Goal: Task Accomplishment & Management: Use online tool/utility

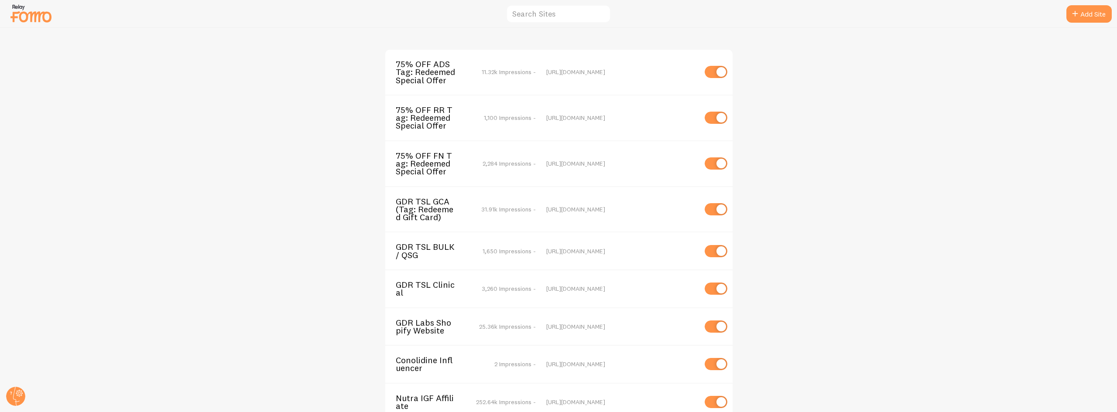
scroll to position [87, 0]
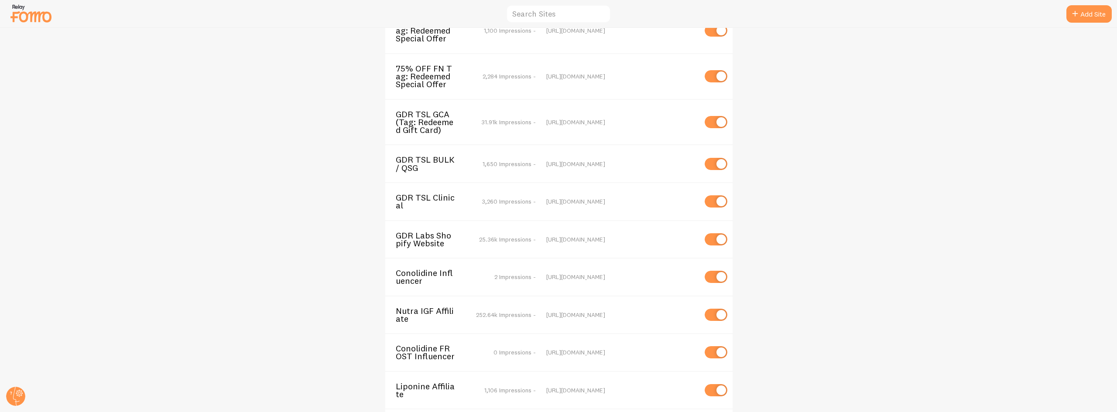
click at [421, 238] on span "GDR Labs Shopify Website" at bounding box center [431, 240] width 70 height 16
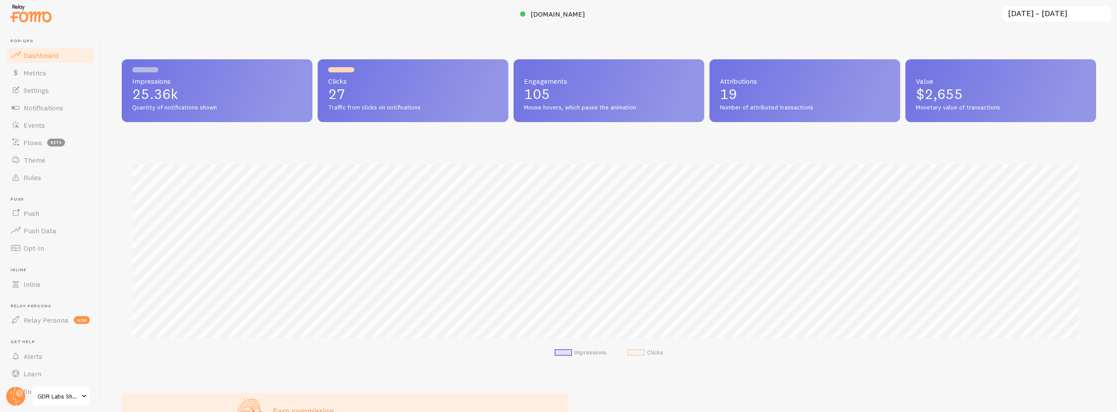
scroll to position [229, 968]
drag, startPoint x: 332, startPoint y: 102, endPoint x: 316, endPoint y: 104, distance: 16.3
click at [316, 104] on div "Impressions 25.36k Quantity of notifications shown Clicks 27 Traffic from click…" at bounding box center [609, 90] width 974 height 63
click at [41, 92] on span "Settings" at bounding box center [36, 90] width 25 height 9
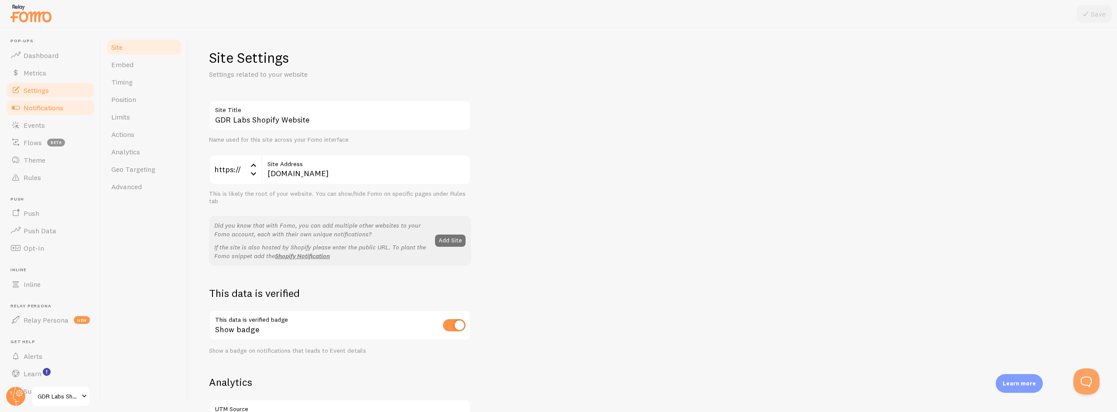
click at [38, 113] on link "Notifications" at bounding box center [50, 107] width 90 height 17
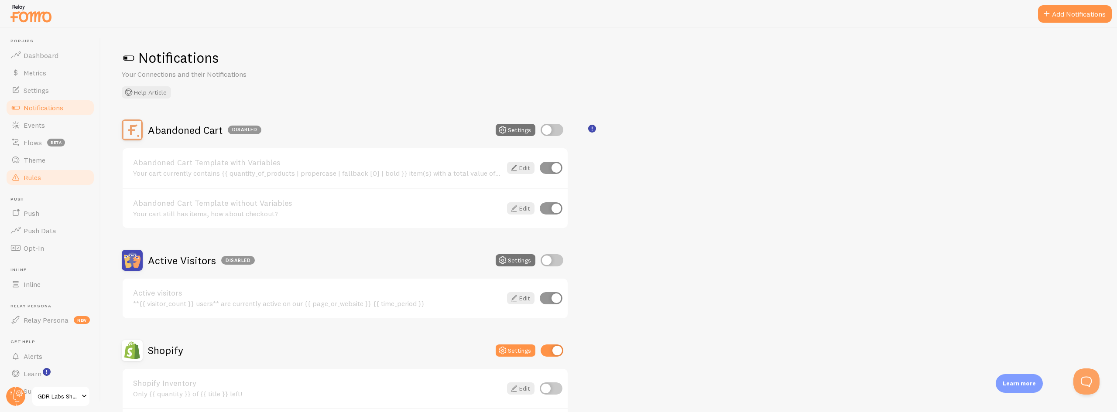
click at [33, 175] on span "Rules" at bounding box center [32, 177] width 17 height 9
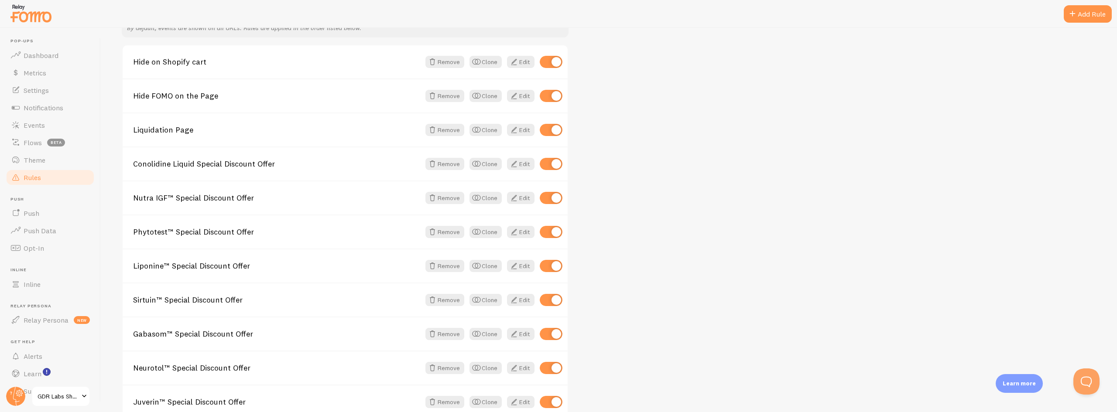
scroll to position [107, 0]
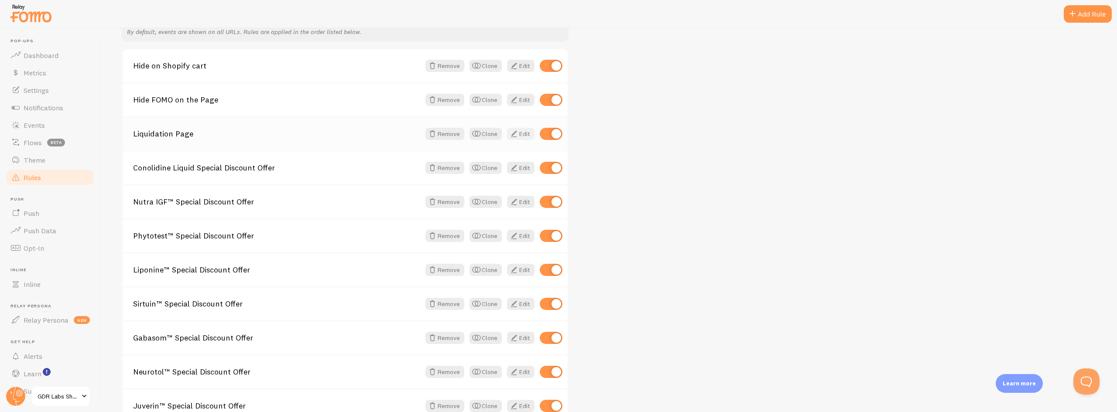
click at [518, 136] on span at bounding box center [514, 134] width 10 height 10
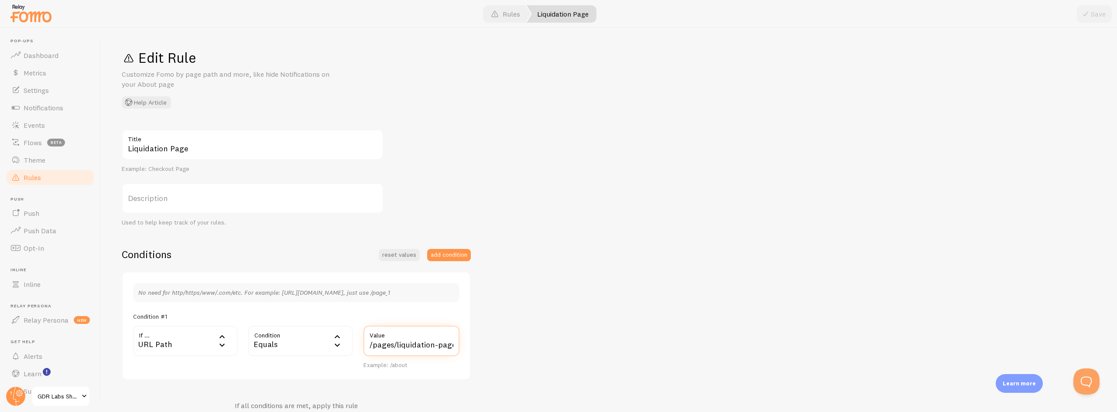
click at [406, 344] on input "/pages/liquidation-page" at bounding box center [412, 341] width 96 height 31
drag, startPoint x: 369, startPoint y: 345, endPoint x: 468, endPoint y: 352, distance: 99.3
click at [468, 352] on div "No need for http/https/www/.com/etc. For example: [URL][DOMAIN_NAME], just use …" at bounding box center [296, 326] width 349 height 109
click at [652, 288] on div "Liquidation Page Title Example: Checkout Page Description Used to help keep tra…" at bounding box center [609, 316] width 974 height 372
click at [55, 182] on link "Rules" at bounding box center [50, 177] width 90 height 17
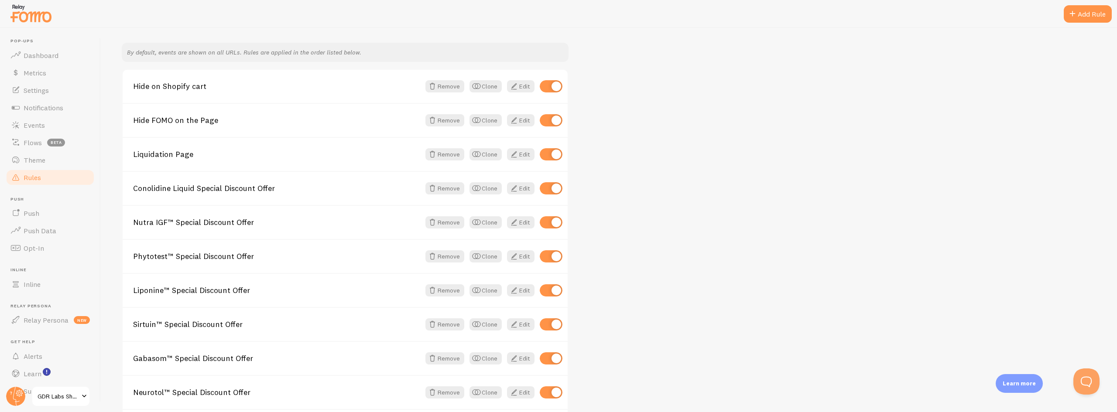
scroll to position [87, 0]
click at [514, 191] on span at bounding box center [514, 188] width 10 height 10
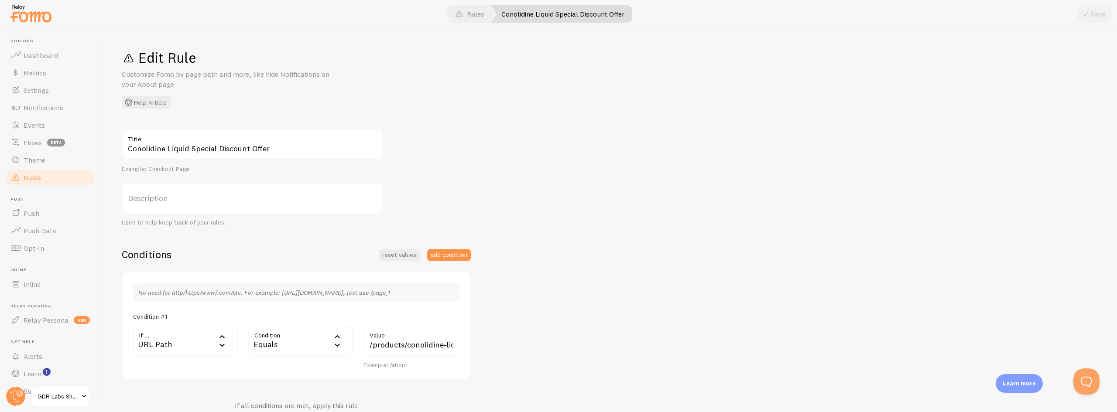
click at [46, 178] on link "Rules" at bounding box center [50, 177] width 90 height 17
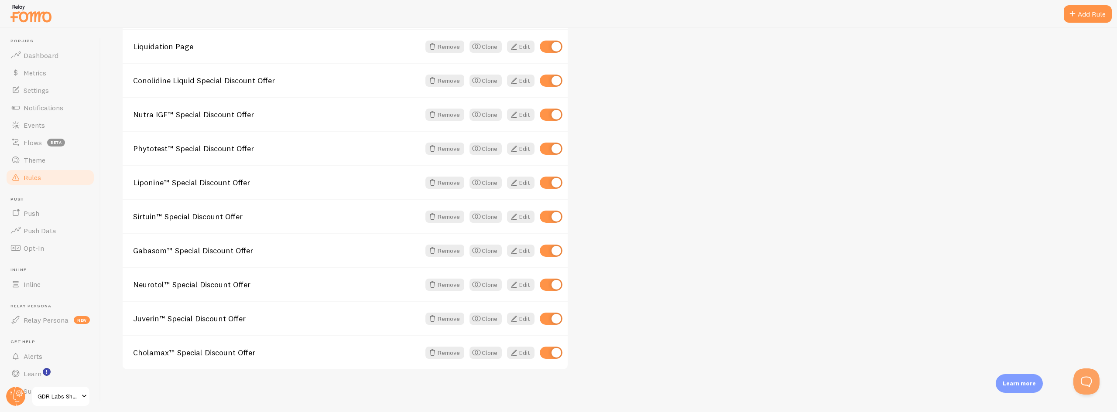
scroll to position [151, 0]
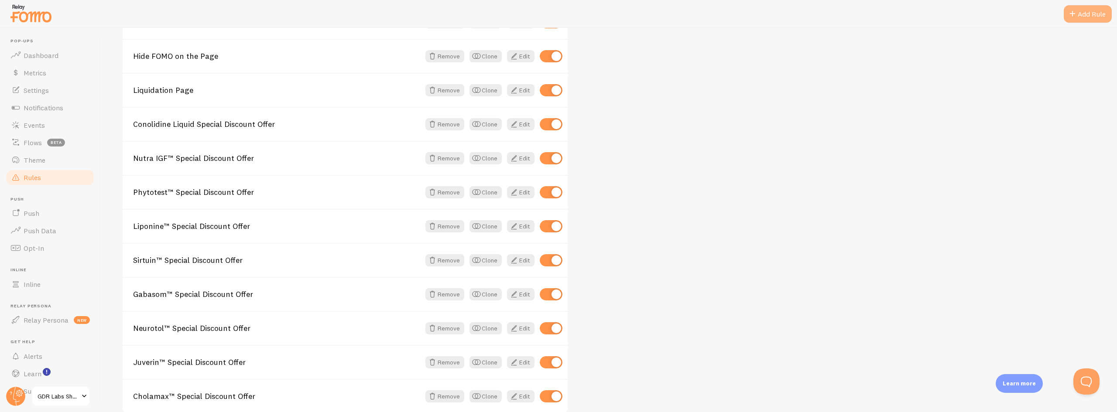
click at [1091, 17] on div "Add Rule" at bounding box center [1088, 13] width 48 height 17
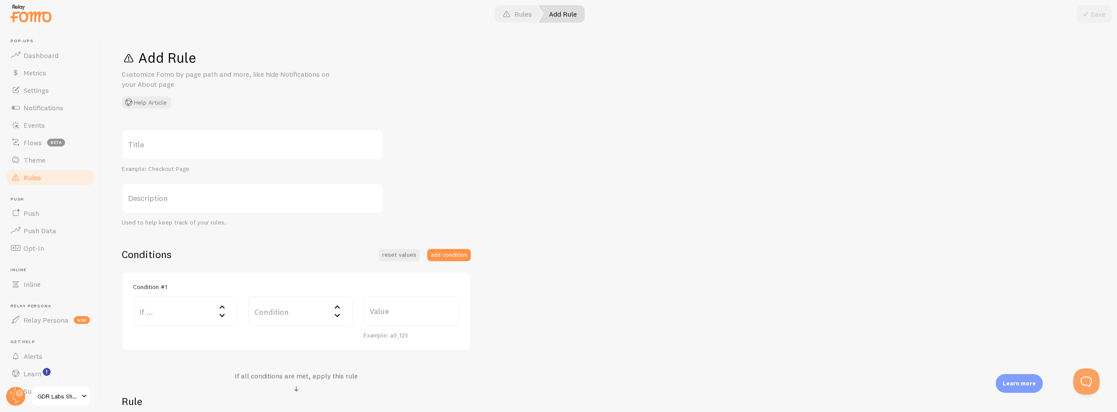
click at [167, 139] on label "Title" at bounding box center [253, 145] width 262 height 31
click at [167, 139] on input "Title" at bounding box center [253, 145] width 262 height 31
paste input "gift-card-activated"
click at [129, 151] on input "gift-card-activated" at bounding box center [253, 145] width 262 height 31
type input "Gift Card Activated - Final Clearance"
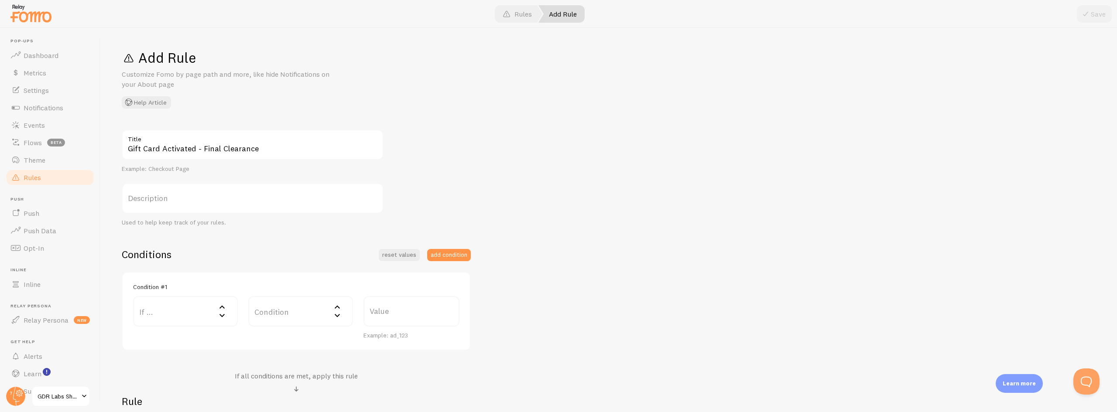
click at [540, 151] on div "Gift Card Activated - Final Clearance Title Example: Checkout Page Description …" at bounding box center [609, 301] width 974 height 343
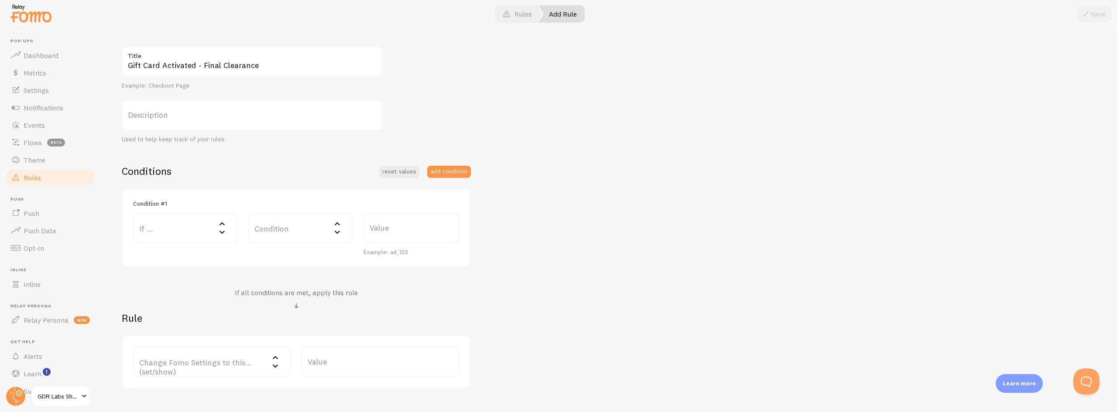
scroll to position [87, 0]
click at [185, 231] on label "If ..." at bounding box center [185, 224] width 105 height 31
click at [180, 249] on li "URL Path" at bounding box center [185, 252] width 103 height 15
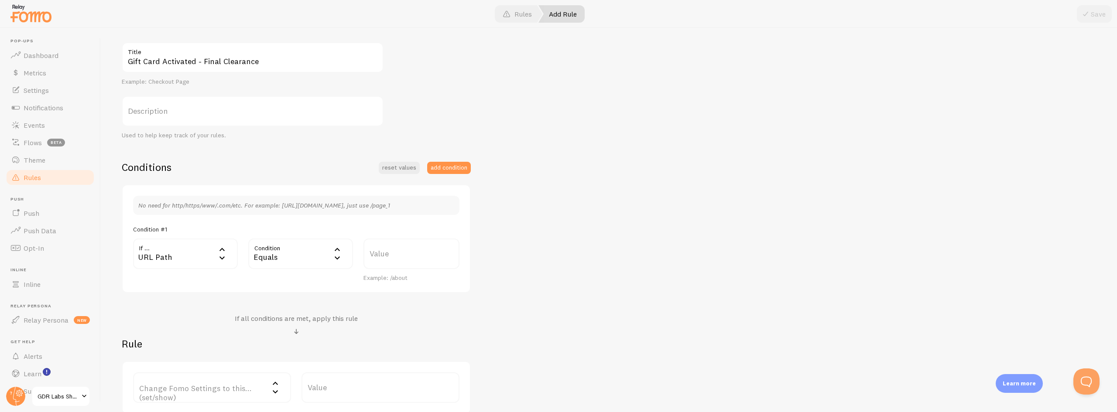
click at [391, 258] on label "Value" at bounding box center [412, 254] width 96 height 31
click at [391, 258] on input "Value" at bounding box center [412, 254] width 96 height 31
paste input "/pages/gift-card-activated"
drag, startPoint x: 396, startPoint y: 260, endPoint x: 325, endPoint y: 261, distance: 71.1
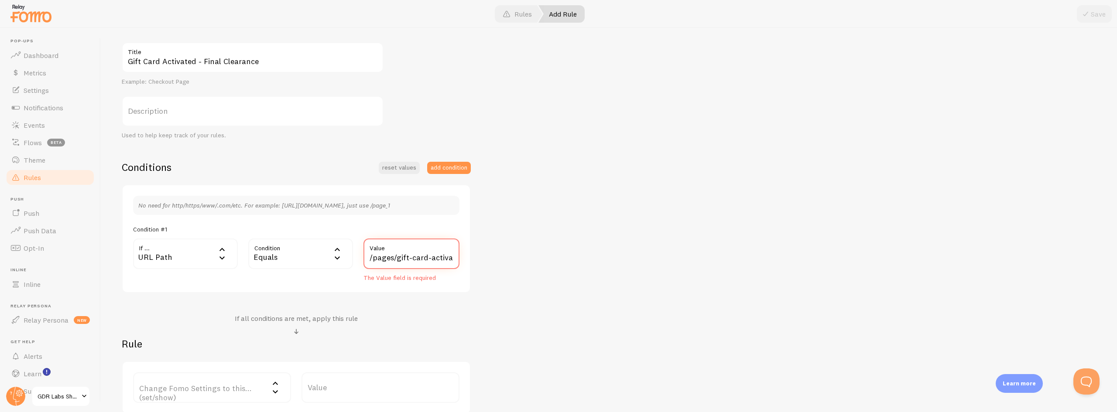
click at [325, 261] on div "If ... url URL Path URL Path URL Parameter Home page Mobile Browser URL Host CS…" at bounding box center [296, 261] width 337 height 44
type input "/pages/gift-card-activated"
click at [576, 304] on div "Gift Card Activated - Final Clearance Title Example: Checkout Page Description …" at bounding box center [609, 228] width 974 height 372
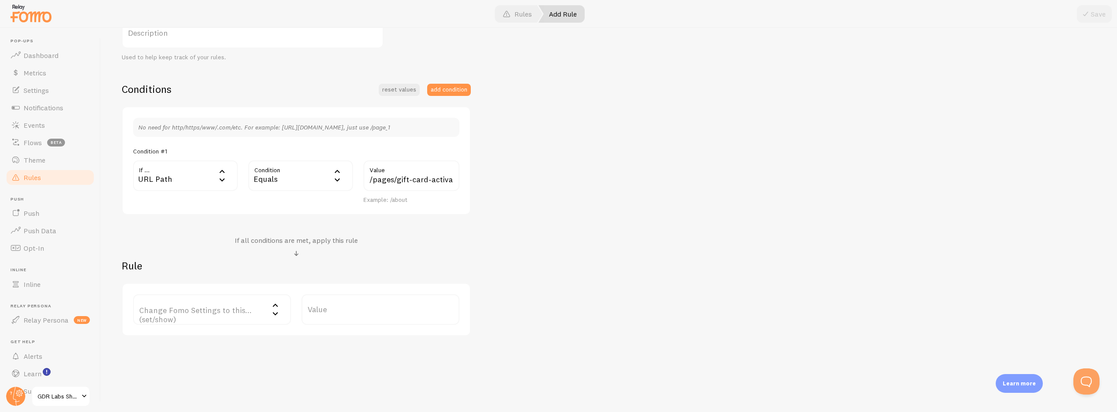
scroll to position [166, 0]
click at [209, 314] on label "Change Fomo Settings to this... (set/show)" at bounding box center [212, 309] width 158 height 31
click at [196, 337] on li "Notifications" at bounding box center [212, 336] width 156 height 15
click at [346, 314] on label "Options" at bounding box center [381, 309] width 158 height 31
click at [356, 354] on li "Only show Fomo if conditions met" at bounding box center [380, 351] width 156 height 15
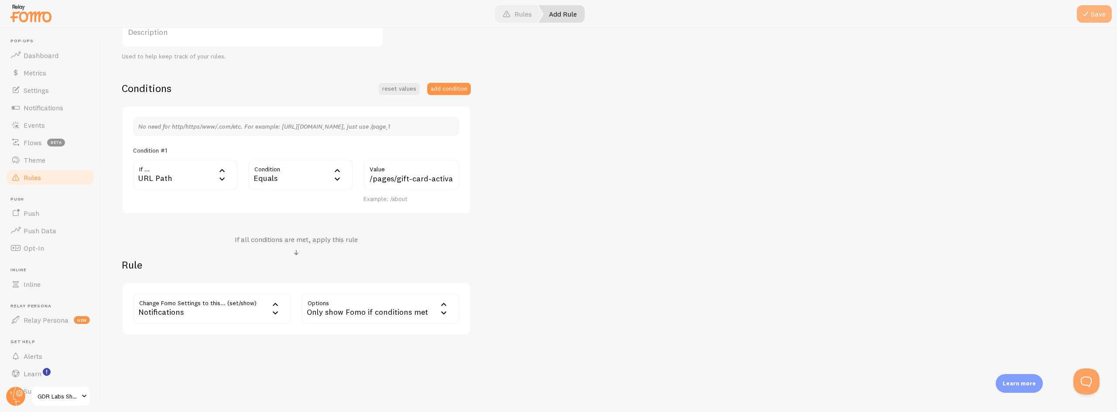
click at [1097, 15] on button "Save" at bounding box center [1094, 13] width 35 height 17
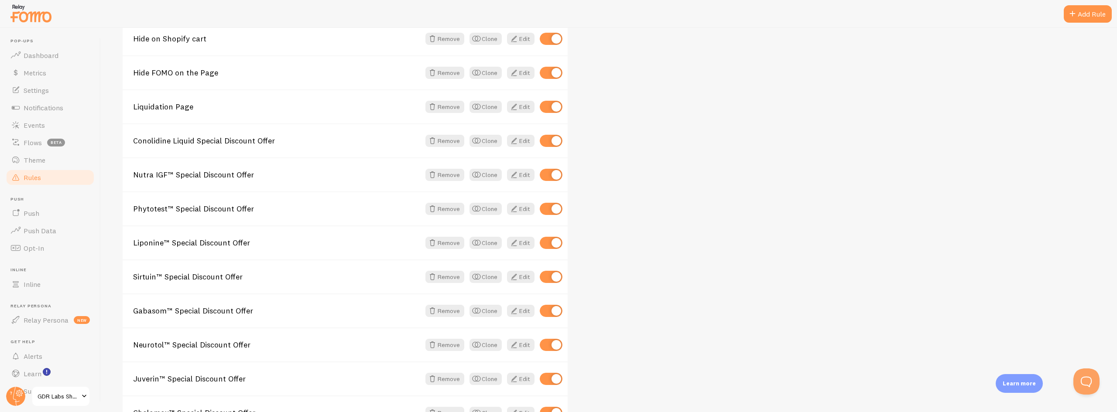
scroll to position [229, 0]
